Goal: Transaction & Acquisition: Purchase product/service

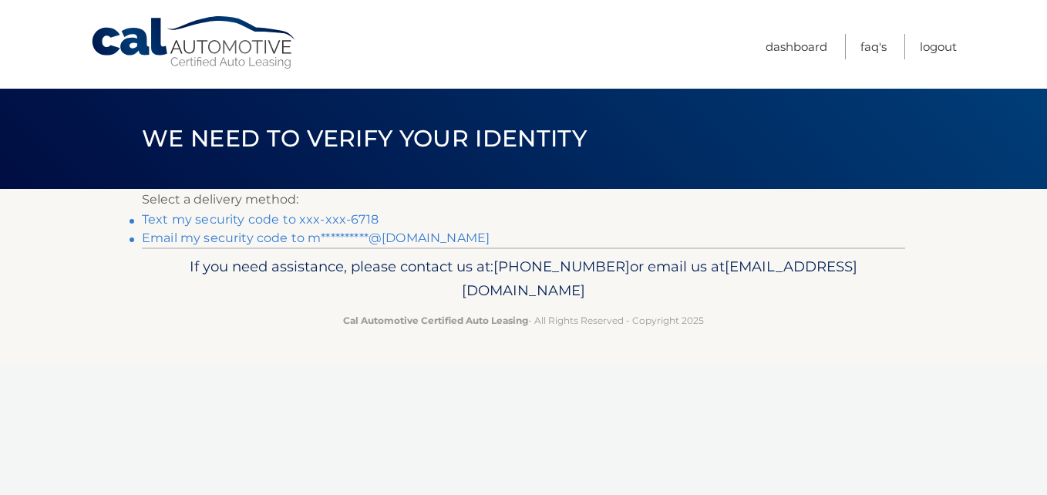
drag, startPoint x: 0, startPoint y: 0, endPoint x: 238, endPoint y: 219, distance: 323.5
click at [238, 219] on link "Text my security code to xxx-xxx-6718" at bounding box center [260, 219] width 237 height 15
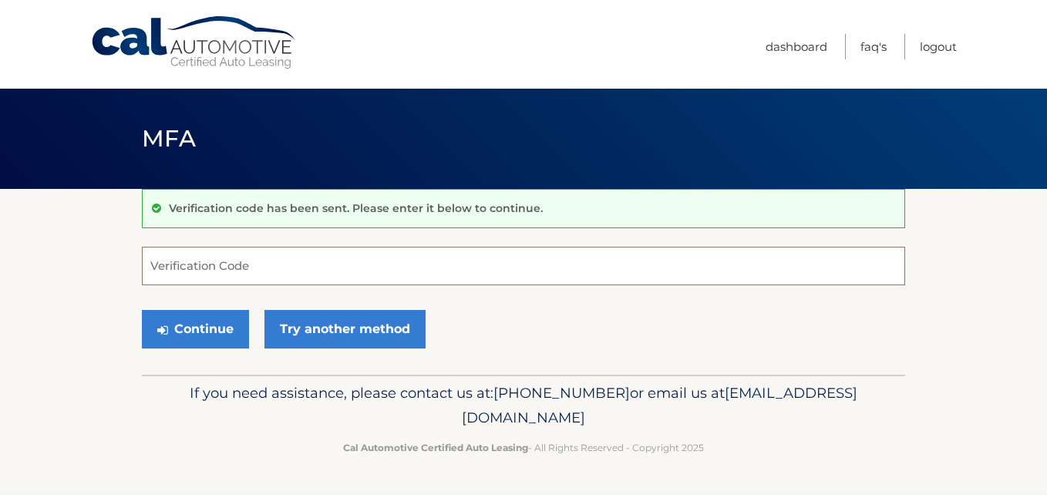
click at [196, 264] on input "Verification Code" at bounding box center [523, 266] width 763 height 39
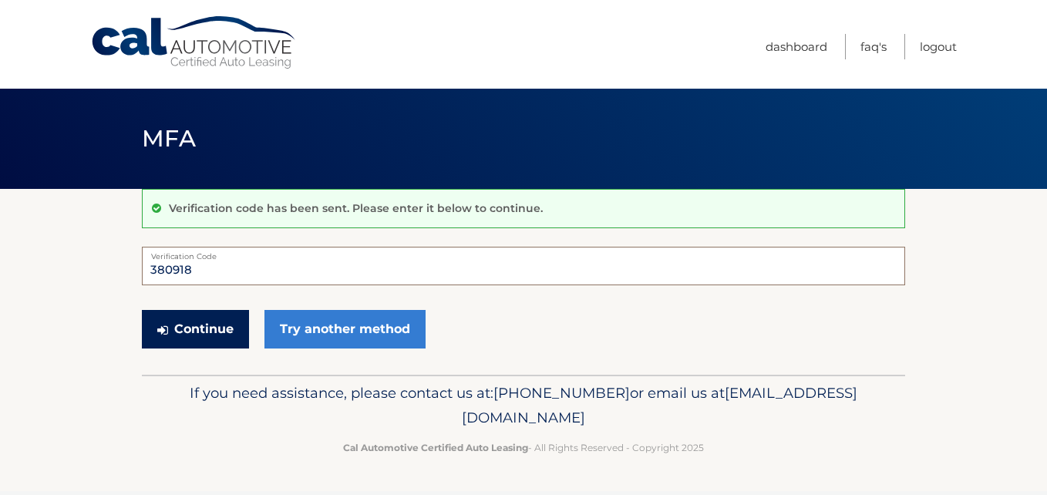
type input "380918"
click at [174, 328] on button "Continue" at bounding box center [195, 329] width 107 height 39
click at [184, 328] on button "Continue" at bounding box center [195, 329] width 107 height 39
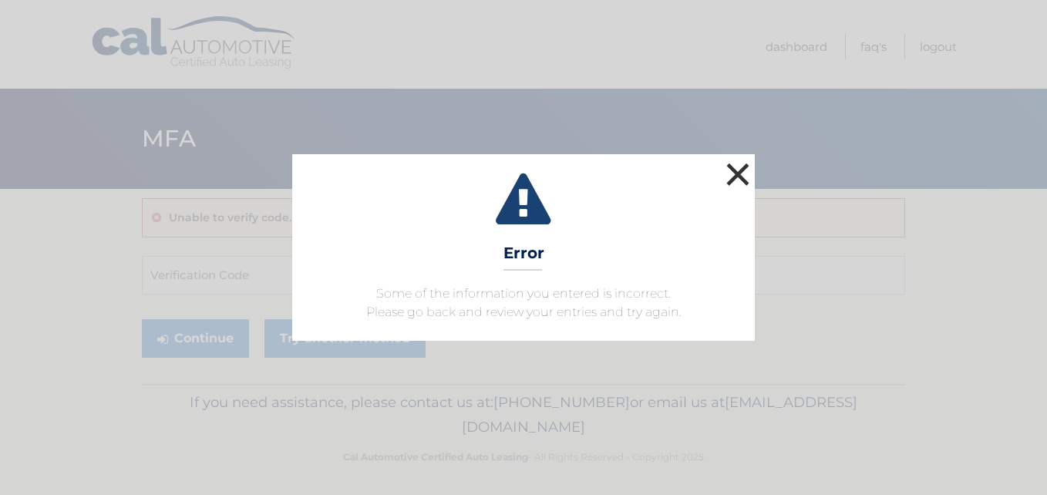
click at [745, 177] on button "×" at bounding box center [737, 174] width 31 height 31
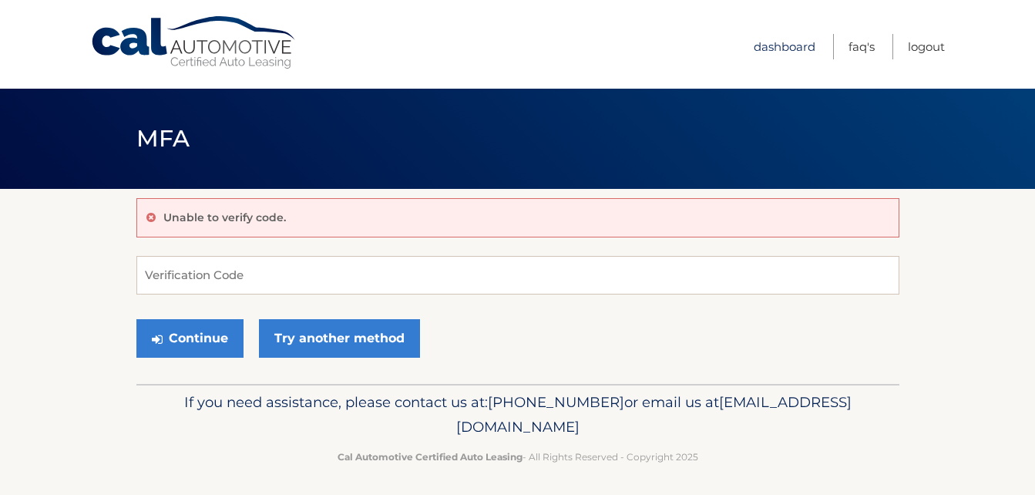
click at [778, 49] on link "Dashboard" at bounding box center [785, 46] width 62 height 25
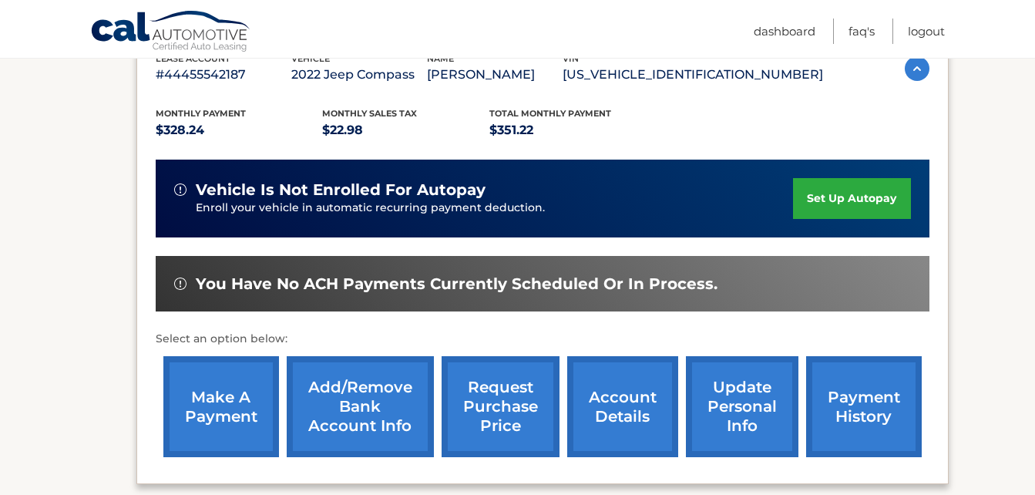
scroll to position [285, 0]
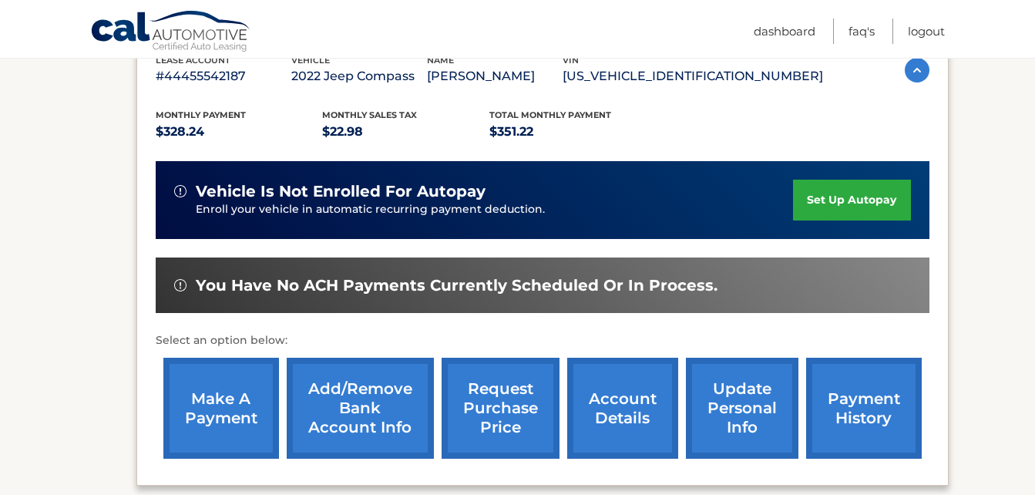
click at [220, 415] on link "make a payment" at bounding box center [221, 408] width 116 height 101
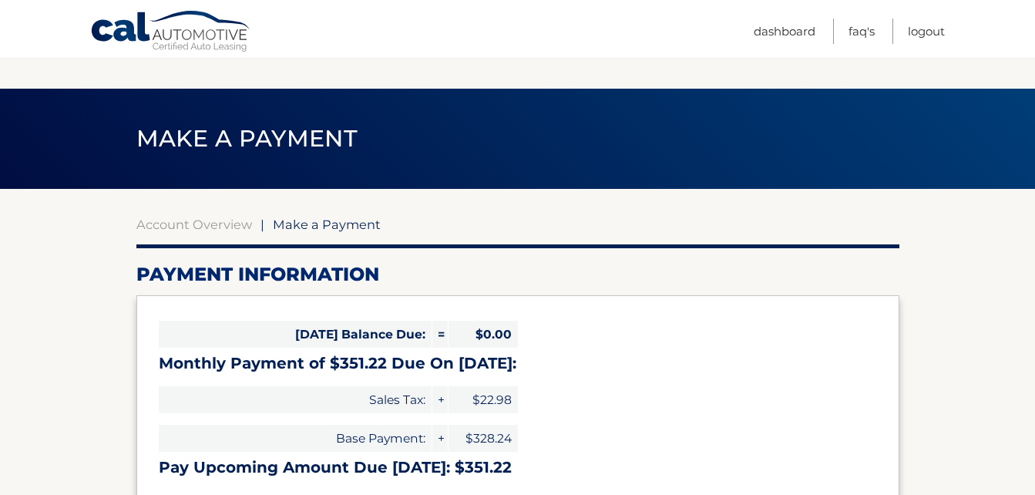
select select "NDEzMTljYjQtMDBkMy00NTE1LTg1YjctOWI3OGFkOGFkMTI4"
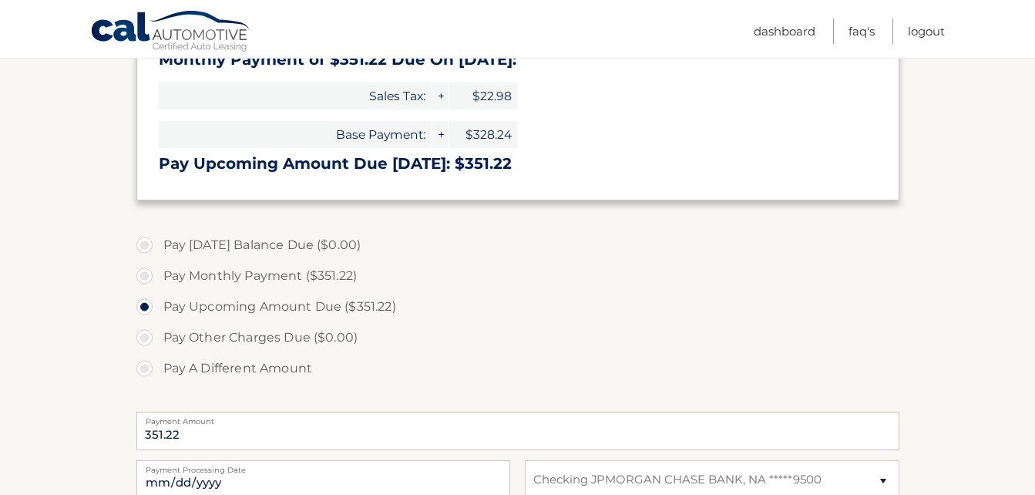
scroll to position [308, 0]
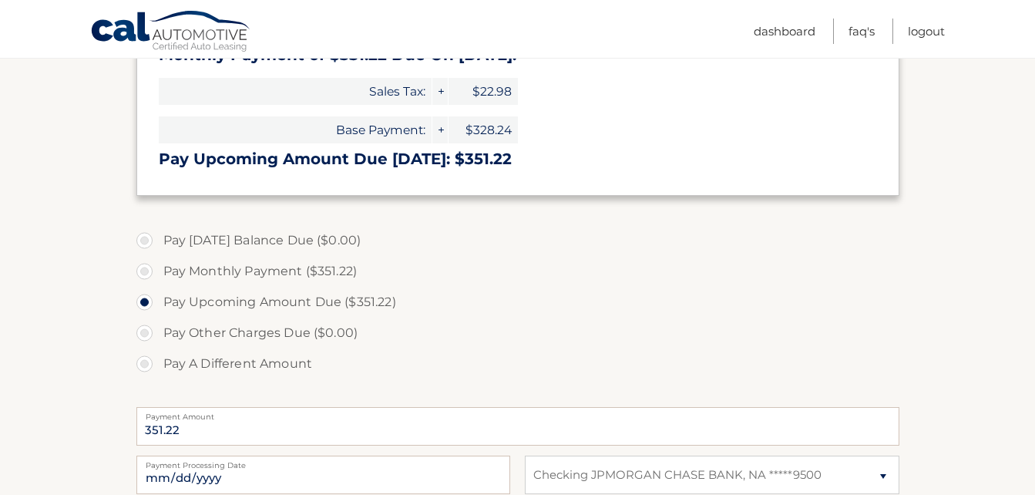
click at [141, 267] on label "Pay Monthly Payment ($351.22)" at bounding box center [517, 271] width 763 height 31
click at [143, 267] on input "Pay Monthly Payment ($351.22)" at bounding box center [150, 268] width 15 height 25
radio input "true"
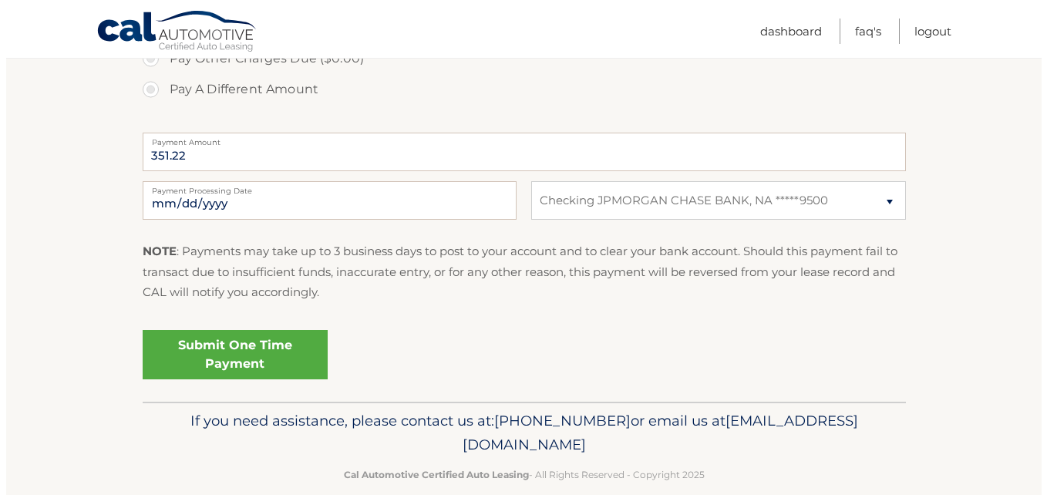
scroll to position [607, 0]
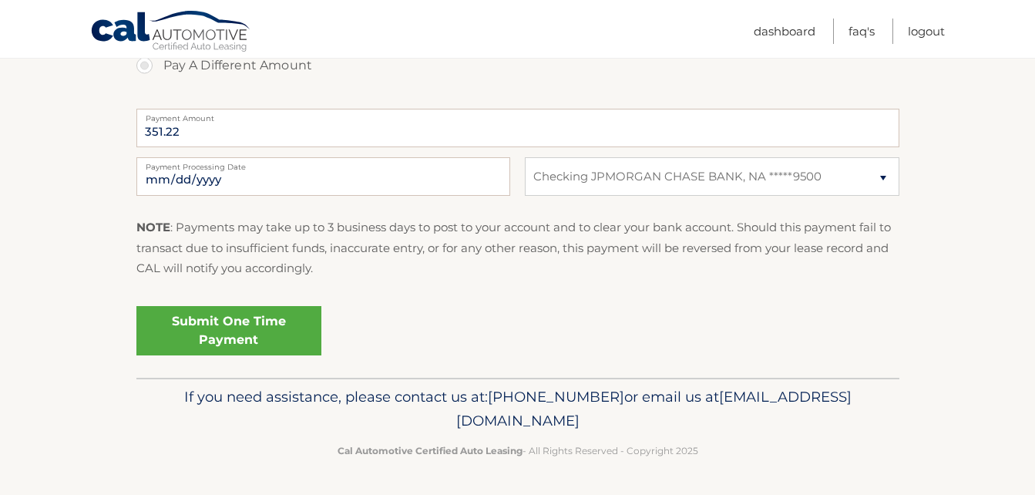
click at [220, 328] on link "Submit One Time Payment" at bounding box center [228, 330] width 185 height 49
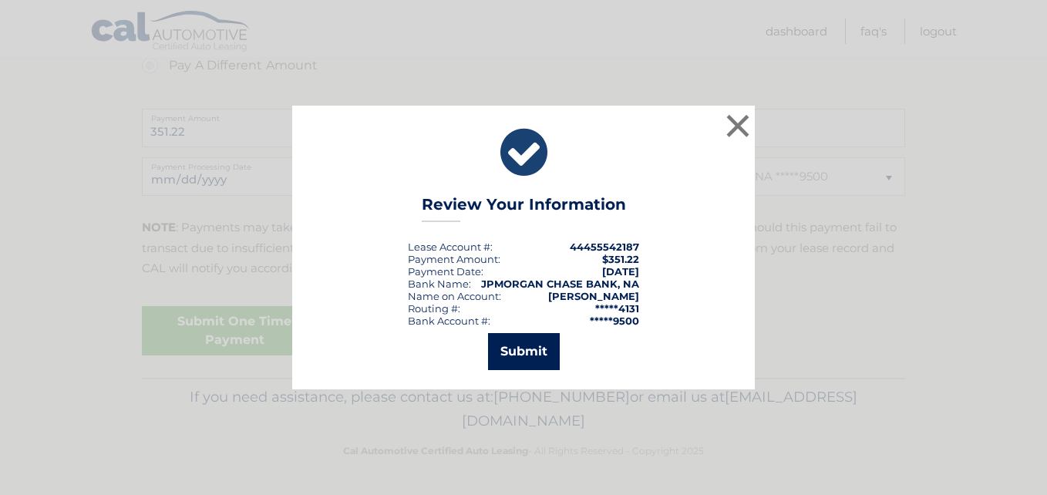
click at [530, 351] on button "Submit" at bounding box center [524, 351] width 72 height 37
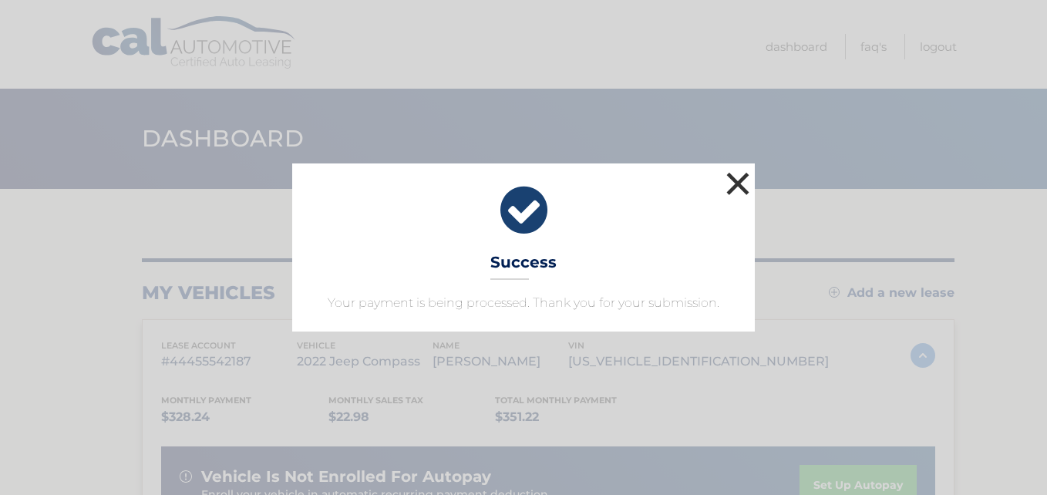
click at [746, 190] on button "×" at bounding box center [737, 183] width 31 height 31
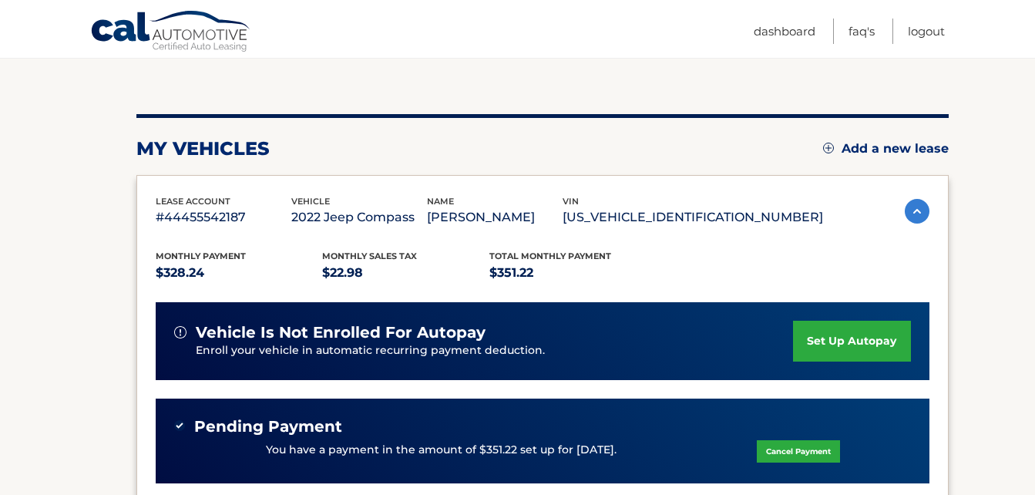
scroll to position [154, 0]
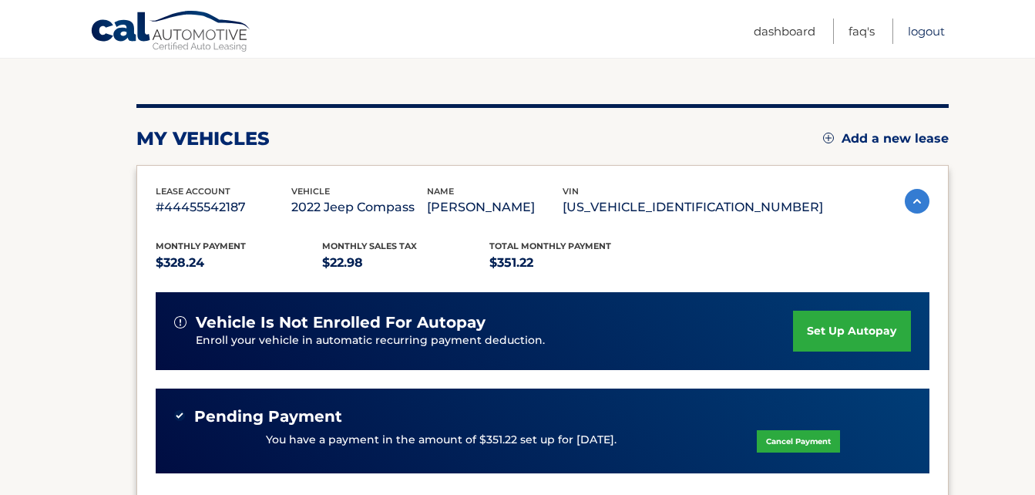
click at [926, 29] on link "Logout" at bounding box center [926, 30] width 37 height 25
